Goal: Check status: Verify the current state of an ongoing process or item

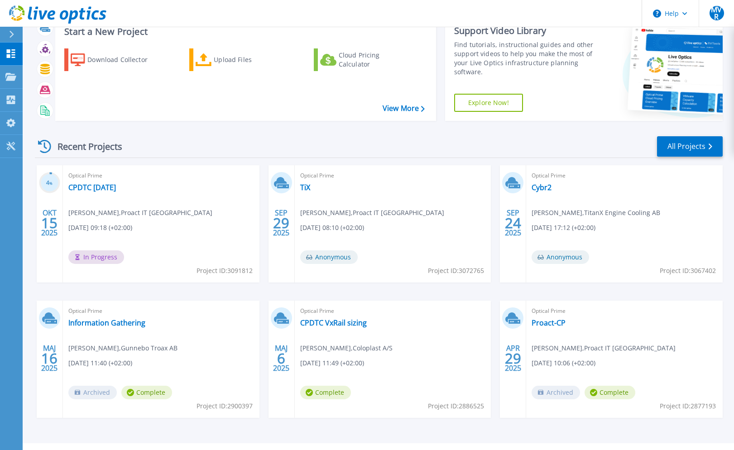
scroll to position [45, 0]
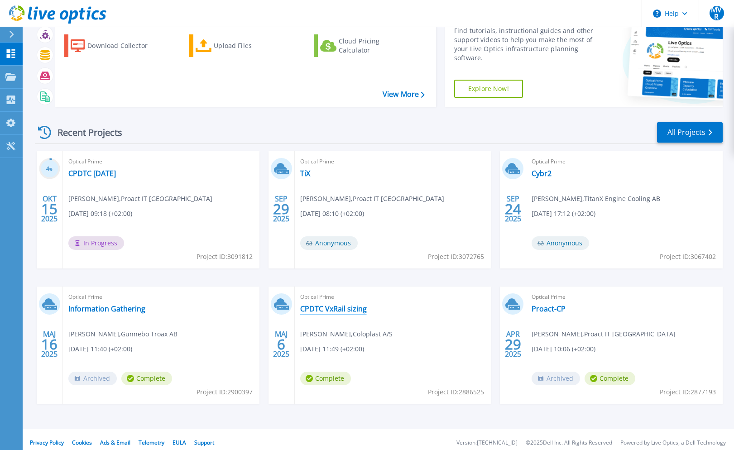
click at [316, 310] on link "CPDTC VxRail sizing" at bounding box center [333, 308] width 67 height 9
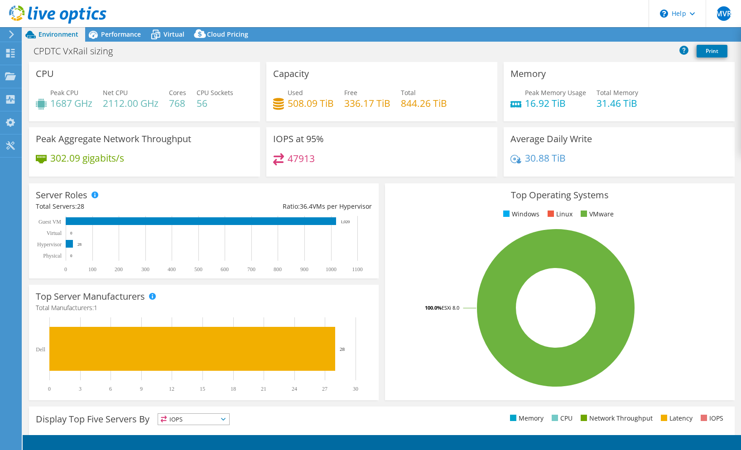
select select "EUFrankfurt"
click at [122, 33] on span "Performance" at bounding box center [121, 34] width 40 height 9
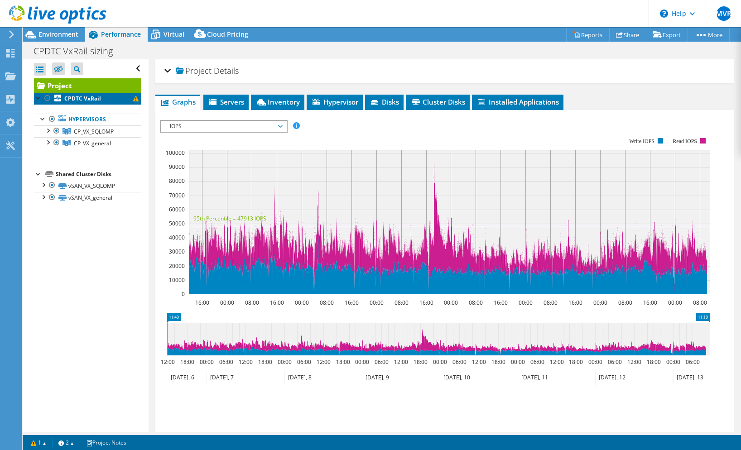
click at [95, 102] on b "CPDTC VxRail" at bounding box center [82, 99] width 37 height 8
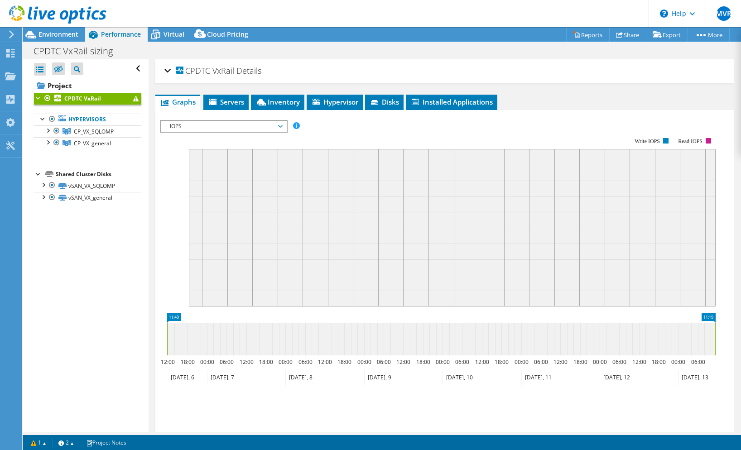
click at [600, 94] on div "CPDTC VxRail Details Duration 6 days, 23 hr, 30 min Start Time 05/06/2025, 11:4…" at bounding box center [444, 275] width 592 height 432
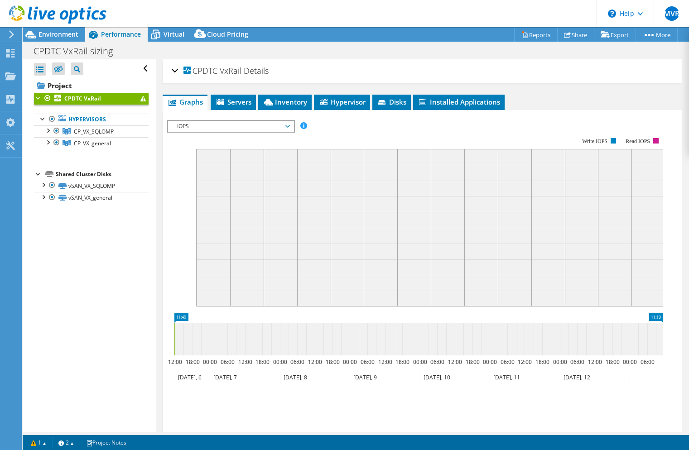
click at [129, 12] on header "MVR End User Magnus von Rosen magnus.von.rosen@proact.se Proact IT Sweden My Pr…" at bounding box center [344, 13] width 689 height 27
